Goal: Transaction & Acquisition: Purchase product/service

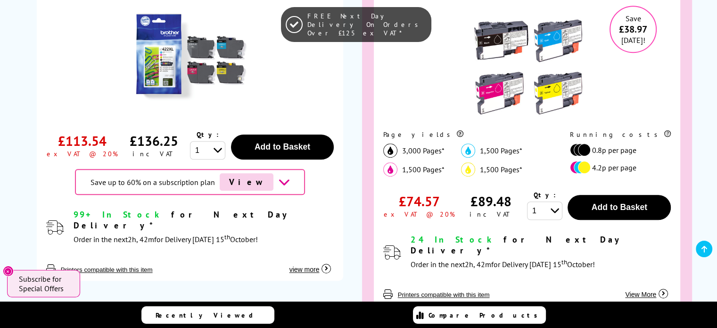
scroll to position [660, 0]
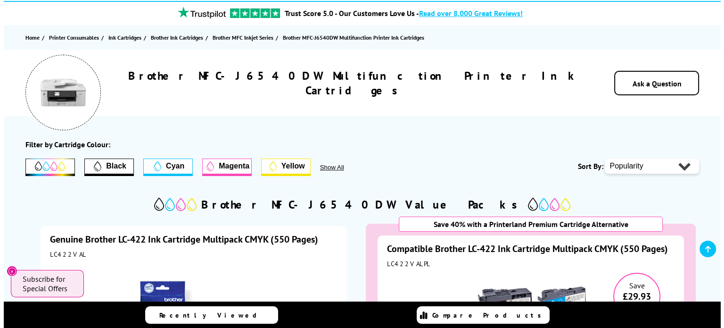
scroll to position [0, 0]
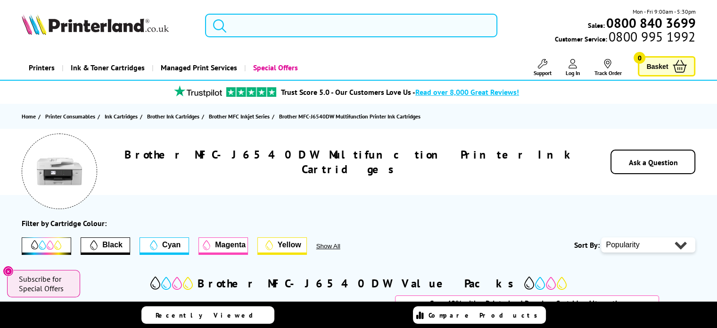
click at [336, 30] on input "search" at bounding box center [351, 26] width 292 height 24
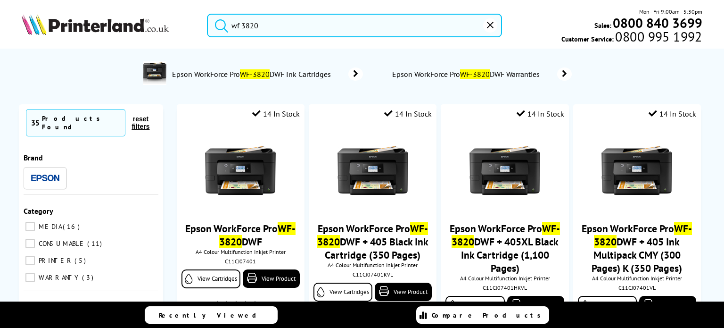
type input "wf 3820"
click at [289, 77] on span "Epson WorkForce Pro WF-3820 DWF Ink Cartridges" at bounding box center [252, 73] width 163 height 9
